Goal: Check status: Check status

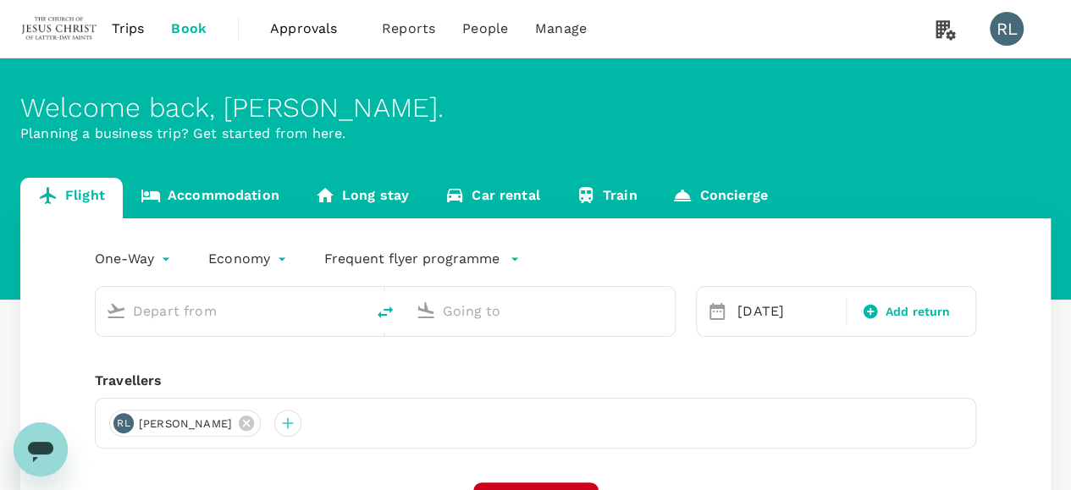
click at [119, 25] on span "Trips" at bounding box center [128, 29] width 33 height 20
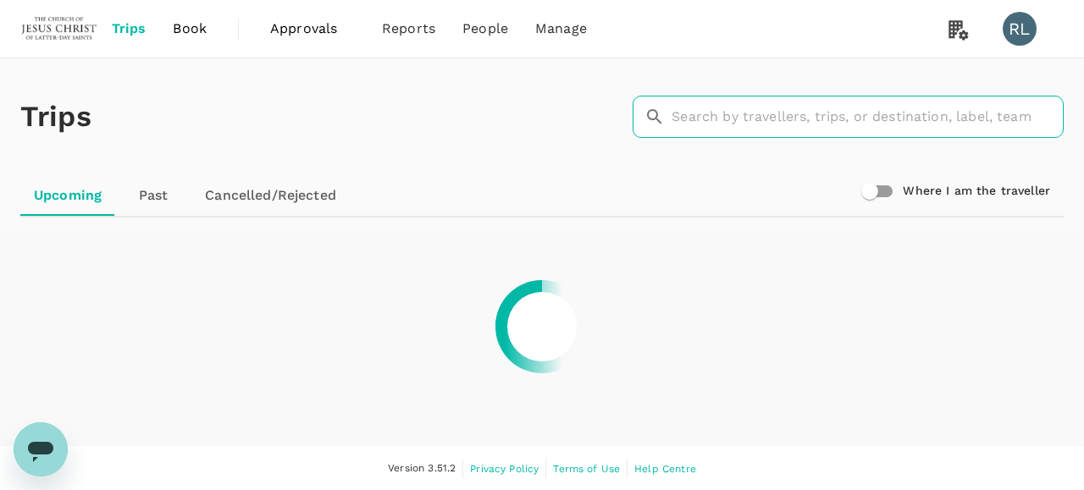
click at [716, 119] on input "text" at bounding box center [868, 117] width 392 height 42
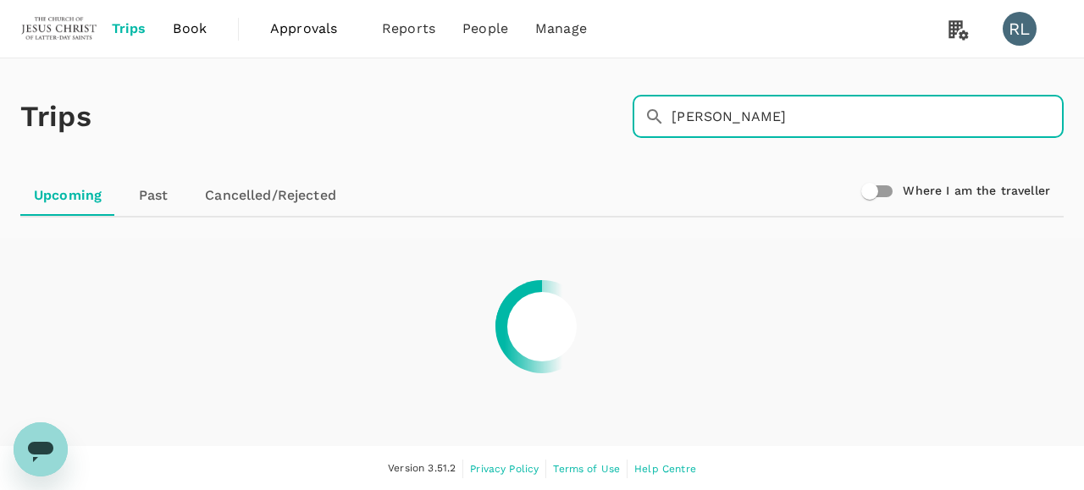
type input "[PERSON_NAME]"
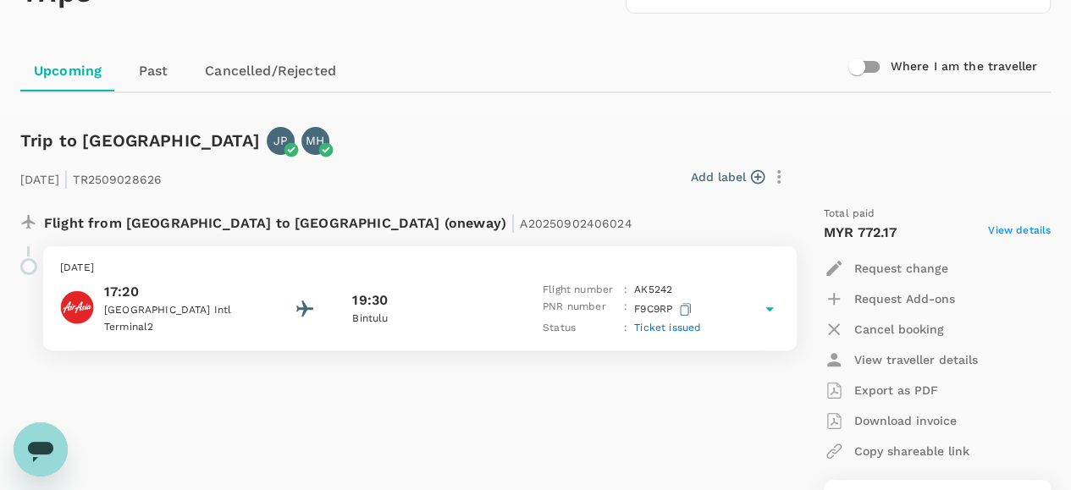
scroll to position [169, 0]
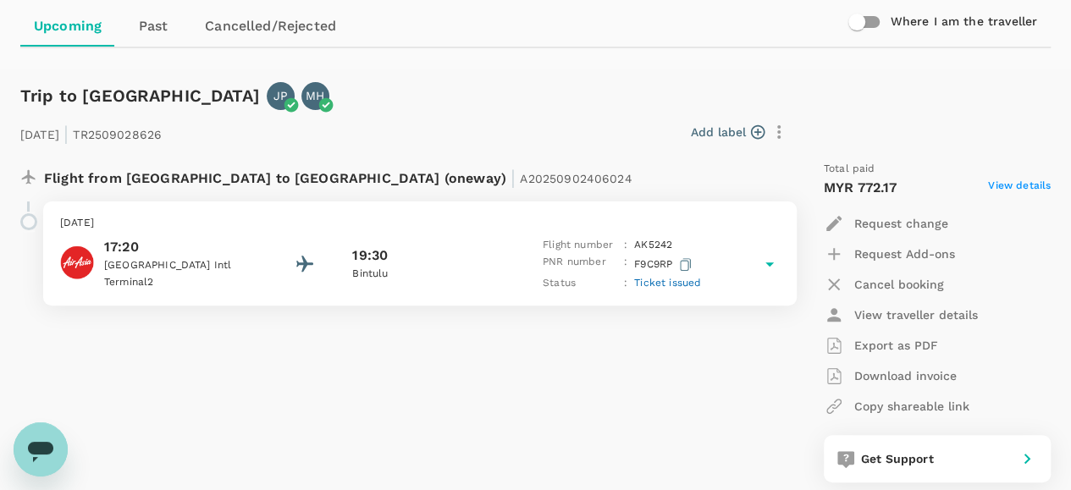
click at [669, 280] on span "Ticket issued" at bounding box center [667, 283] width 67 height 12
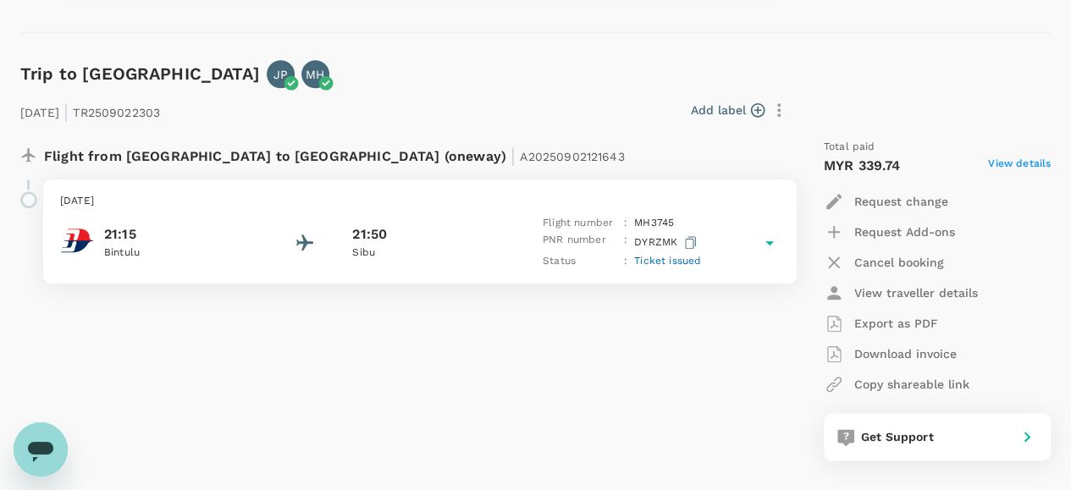
scroll to position [847, 0]
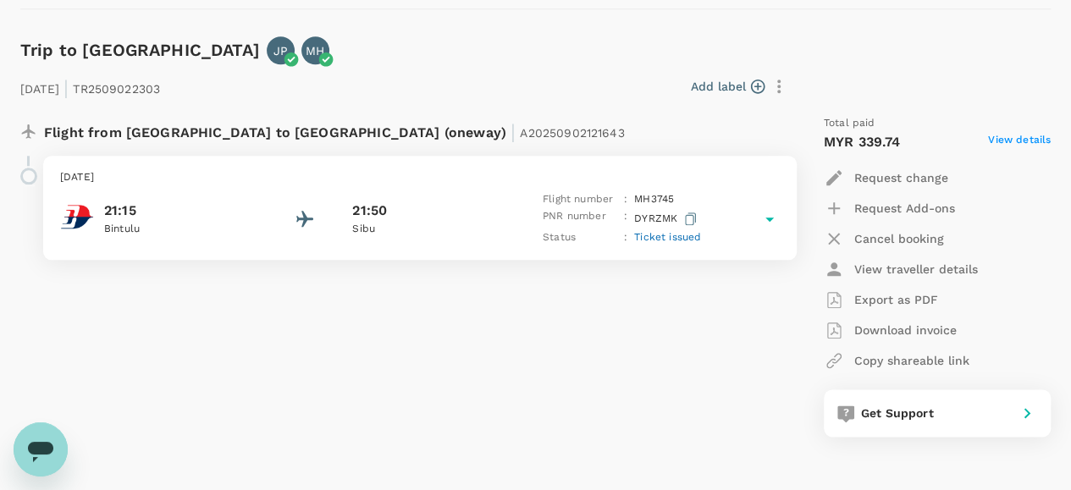
click at [661, 237] on span "Ticket issued" at bounding box center [667, 237] width 67 height 12
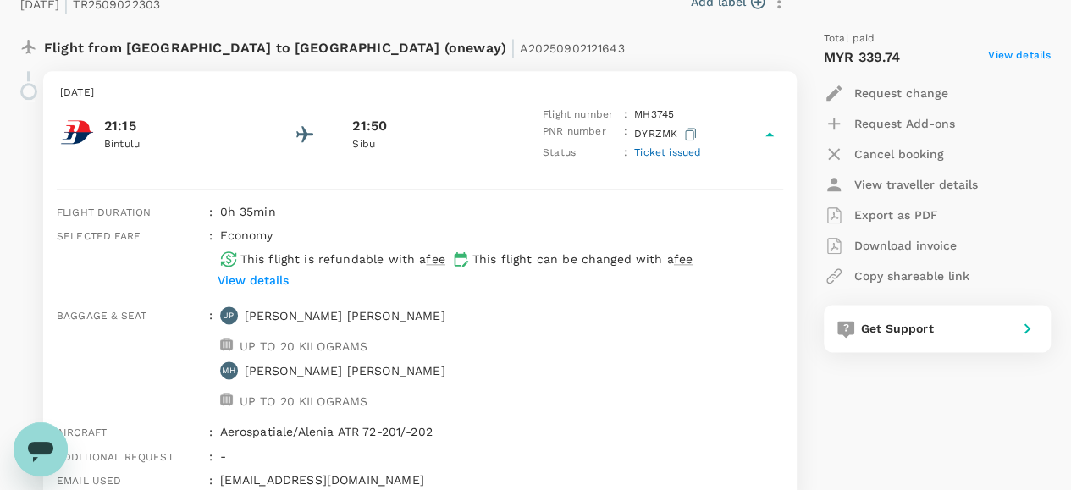
scroll to position [1016, 0]
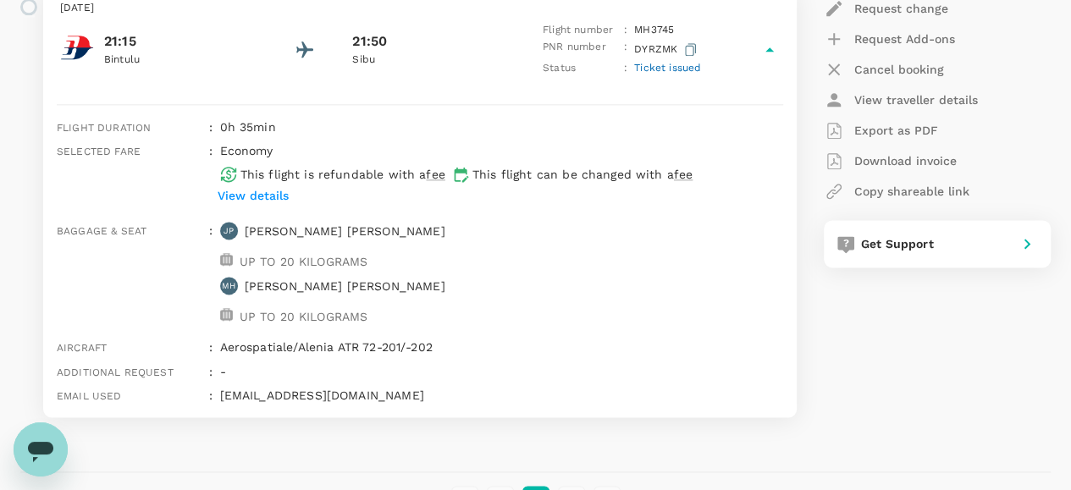
click at [260, 192] on p "View details" at bounding box center [253, 195] width 71 height 17
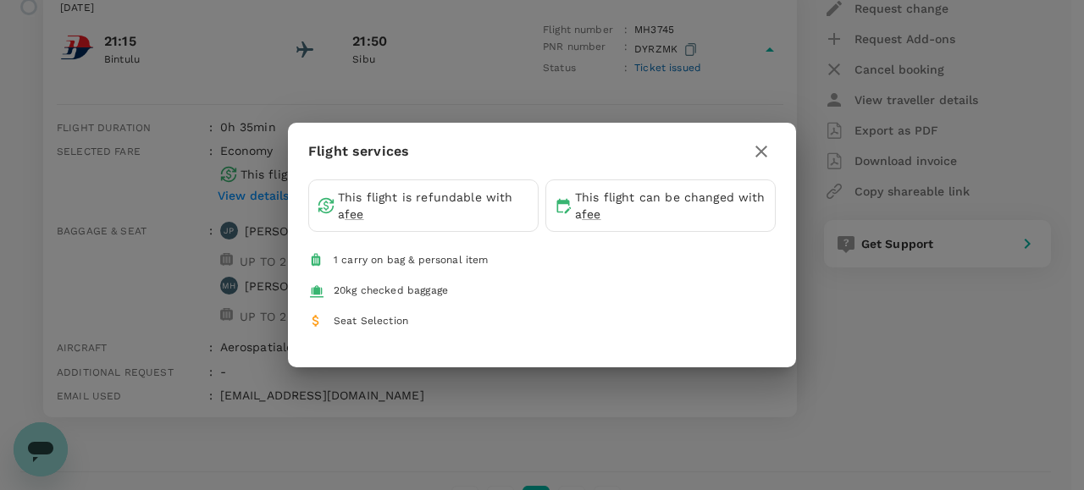
click at [758, 145] on icon "button" at bounding box center [761, 151] width 20 height 20
